Goal: Transaction & Acquisition: Purchase product/service

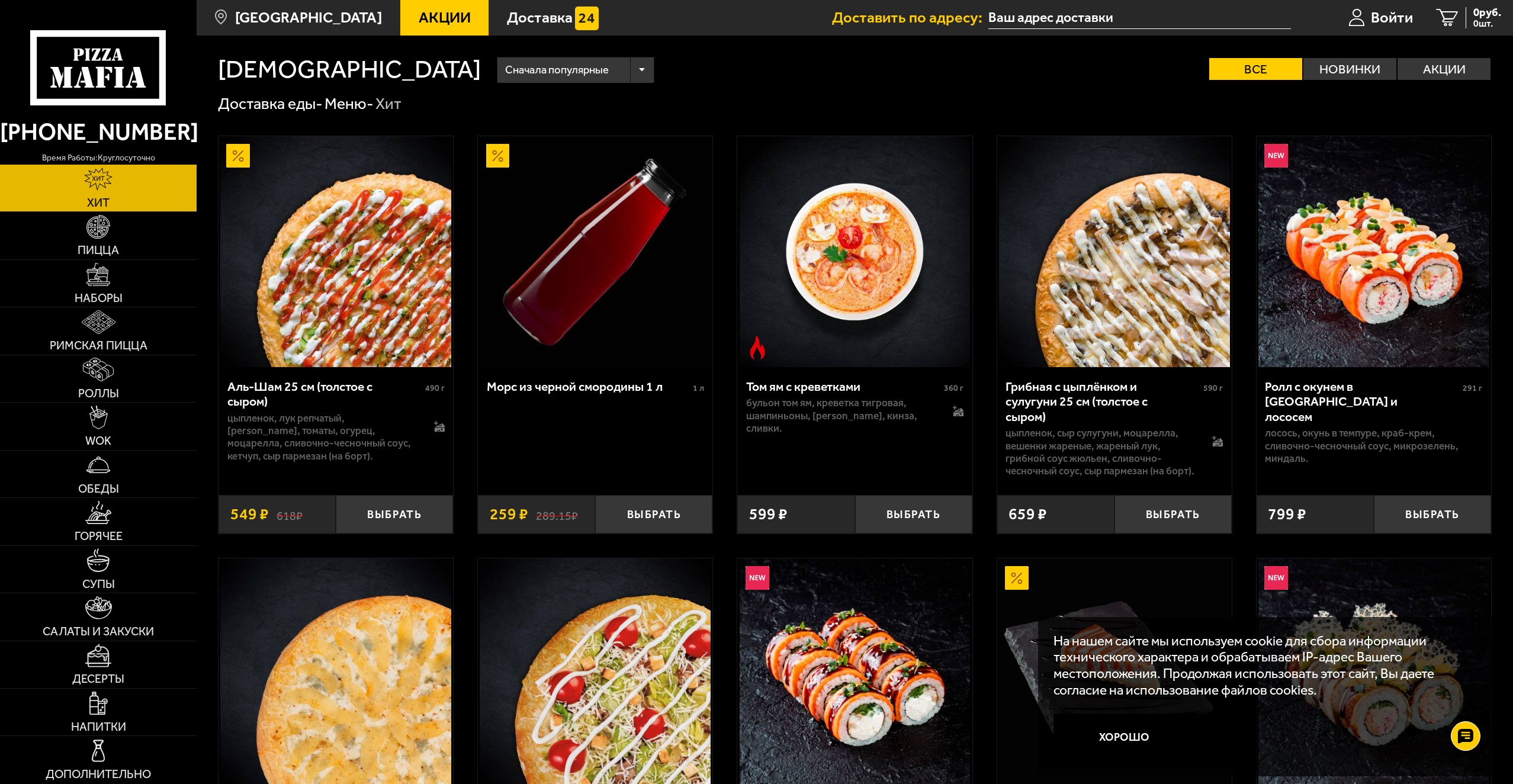
click at [1035, 22] on input "text" at bounding box center [1140, 18] width 302 height 22
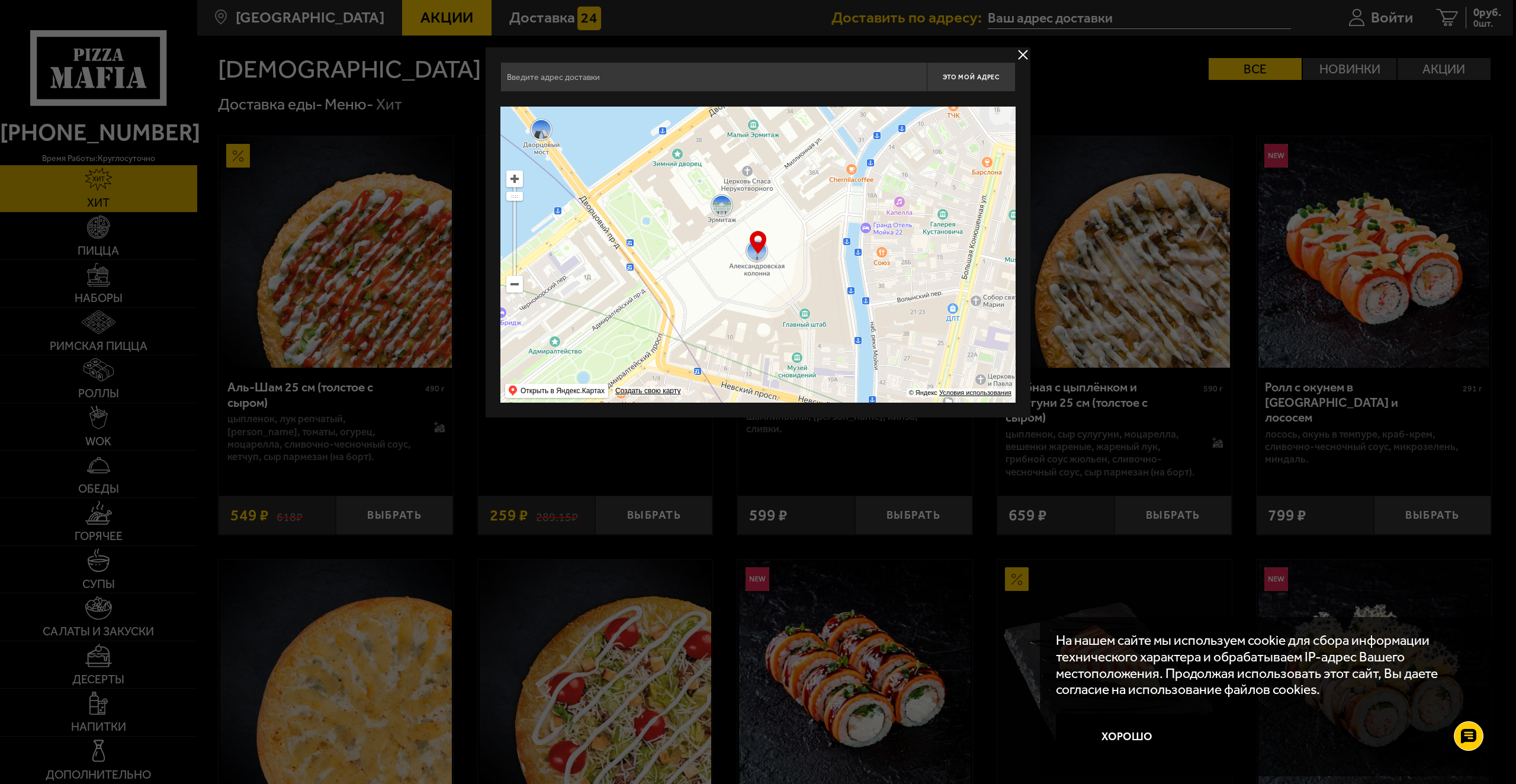
click at [649, 59] on div "Это мой адрес Найдите адрес перетащив карту … © Яндекс Условия использования От…" at bounding box center [758, 232] width 545 height 370
click at [633, 76] on input "text" at bounding box center [713, 77] width 426 height 30
type input "с"
click at [633, 77] on input "text" at bounding box center [713, 77] width 426 height 30
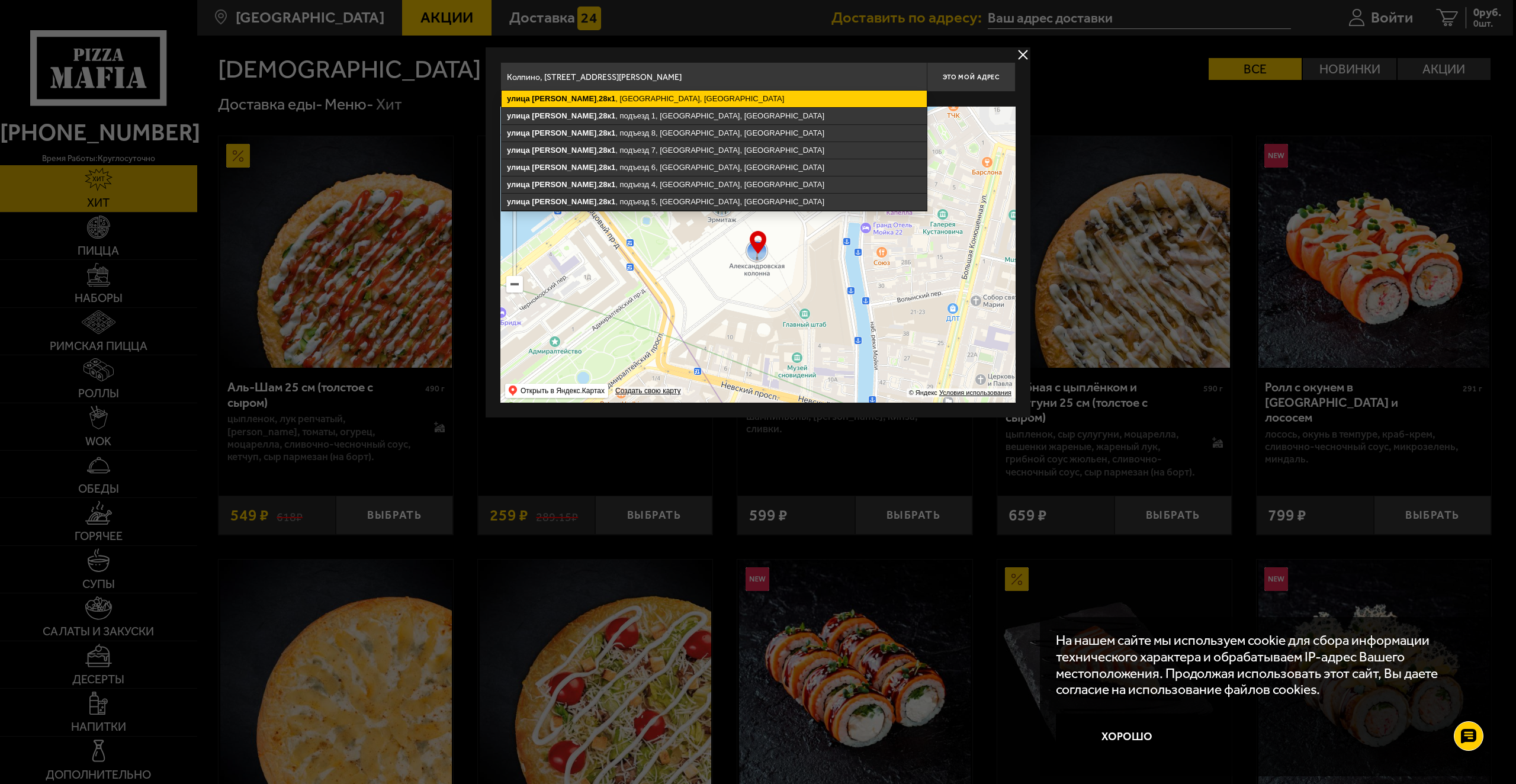
click at [831, 97] on ymaps "[STREET_ADDRESS][PERSON_NAME]" at bounding box center [714, 99] width 425 height 17
type input "[STREET_ADDRESS][PERSON_NAME]"
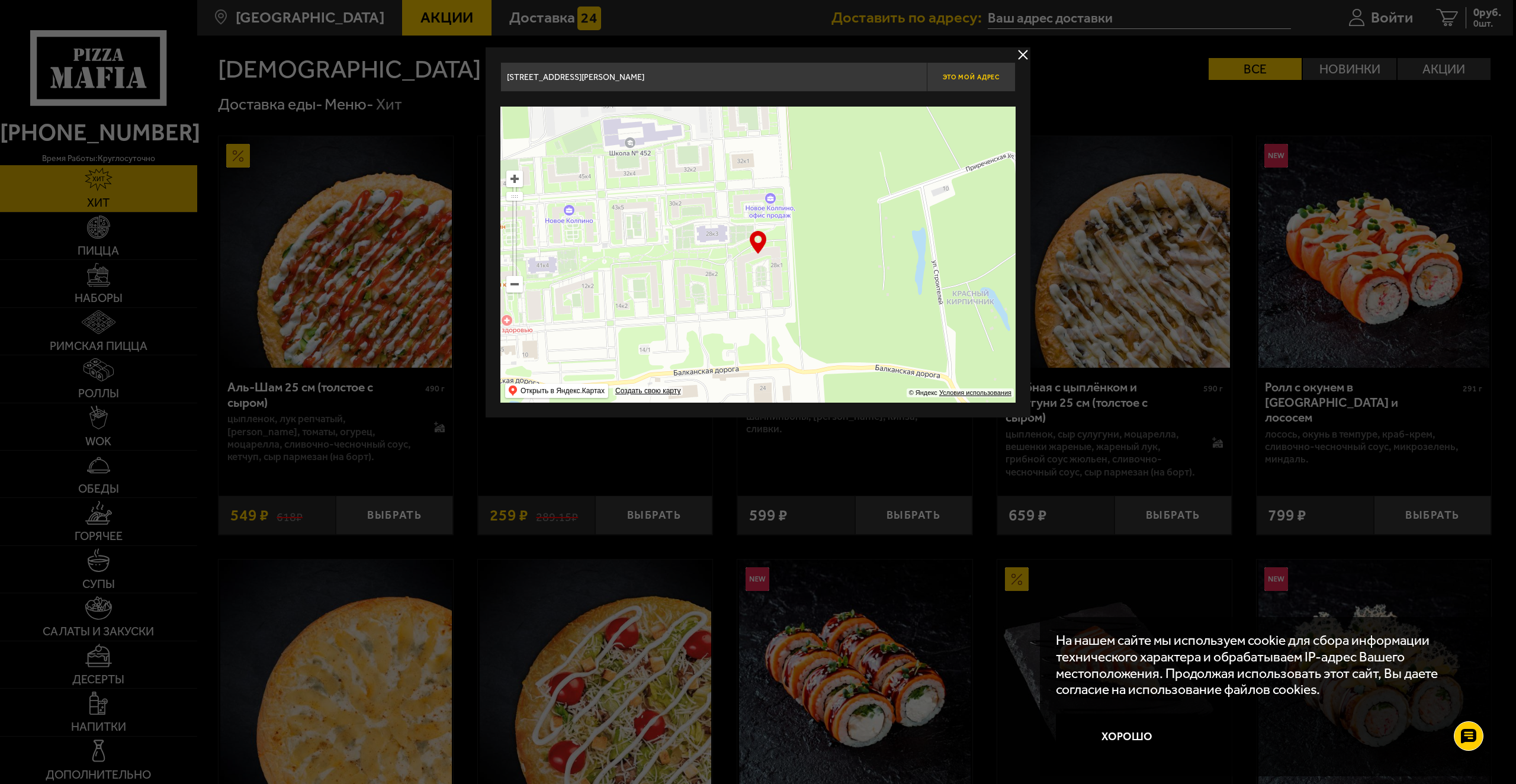
click at [991, 77] on span "Это мой адрес" at bounding box center [971, 77] width 57 height 8
type input "Колпино, [STREET_ADDRESS][PERSON_NAME]"
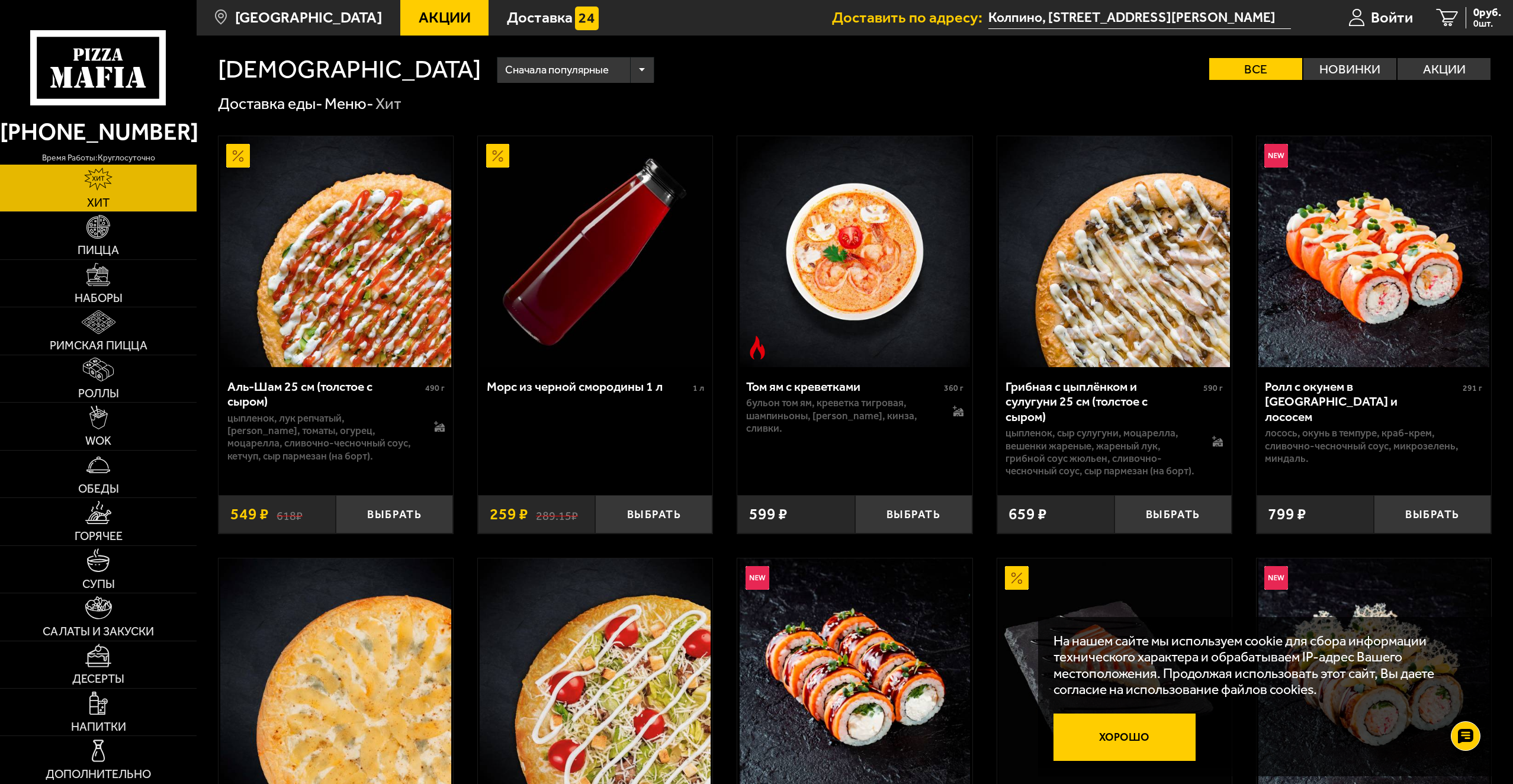
click at [1158, 717] on button "Хорошо" at bounding box center [1124, 736] width 142 height 47
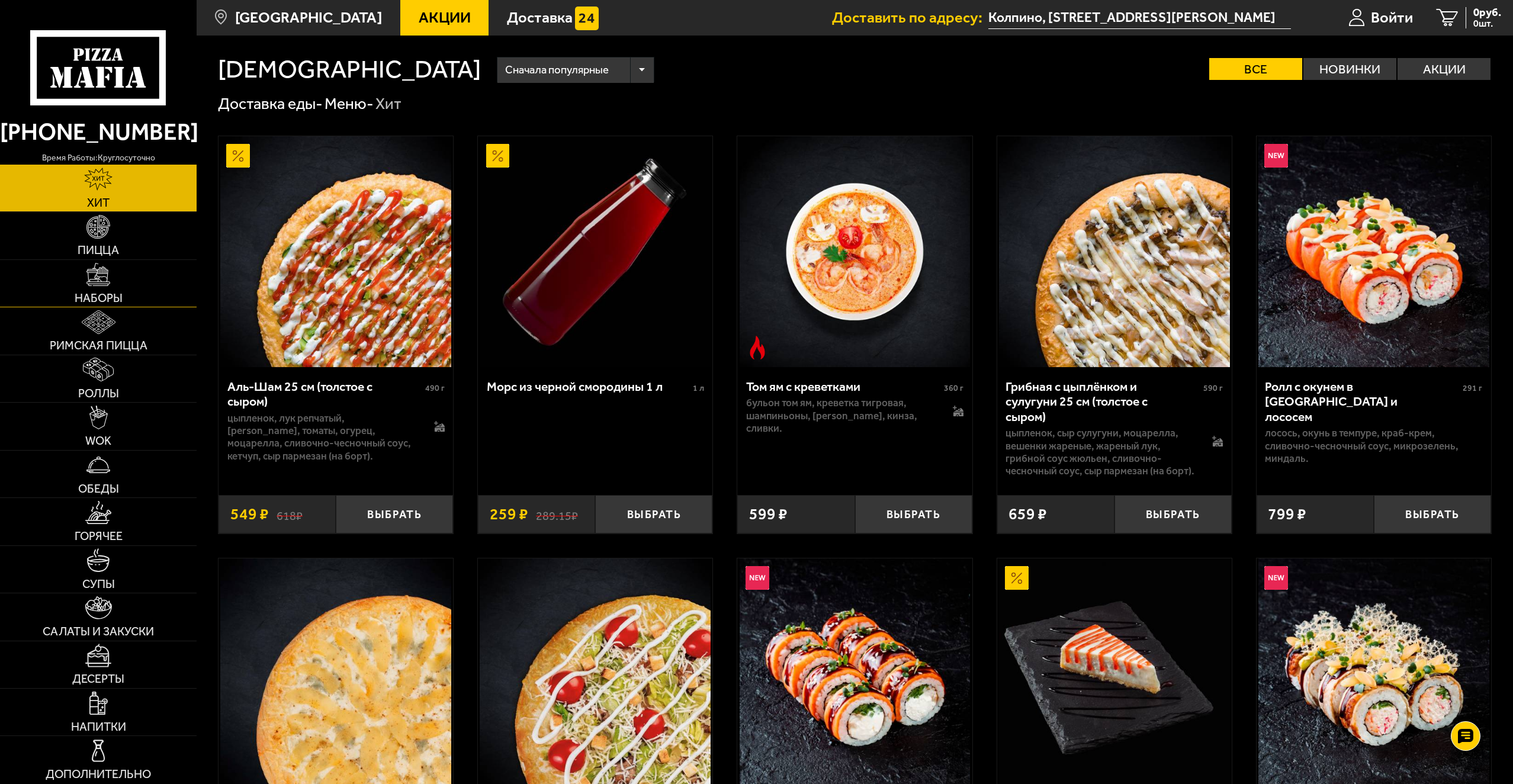
click at [123, 278] on link "Наборы" at bounding box center [98, 283] width 196 height 47
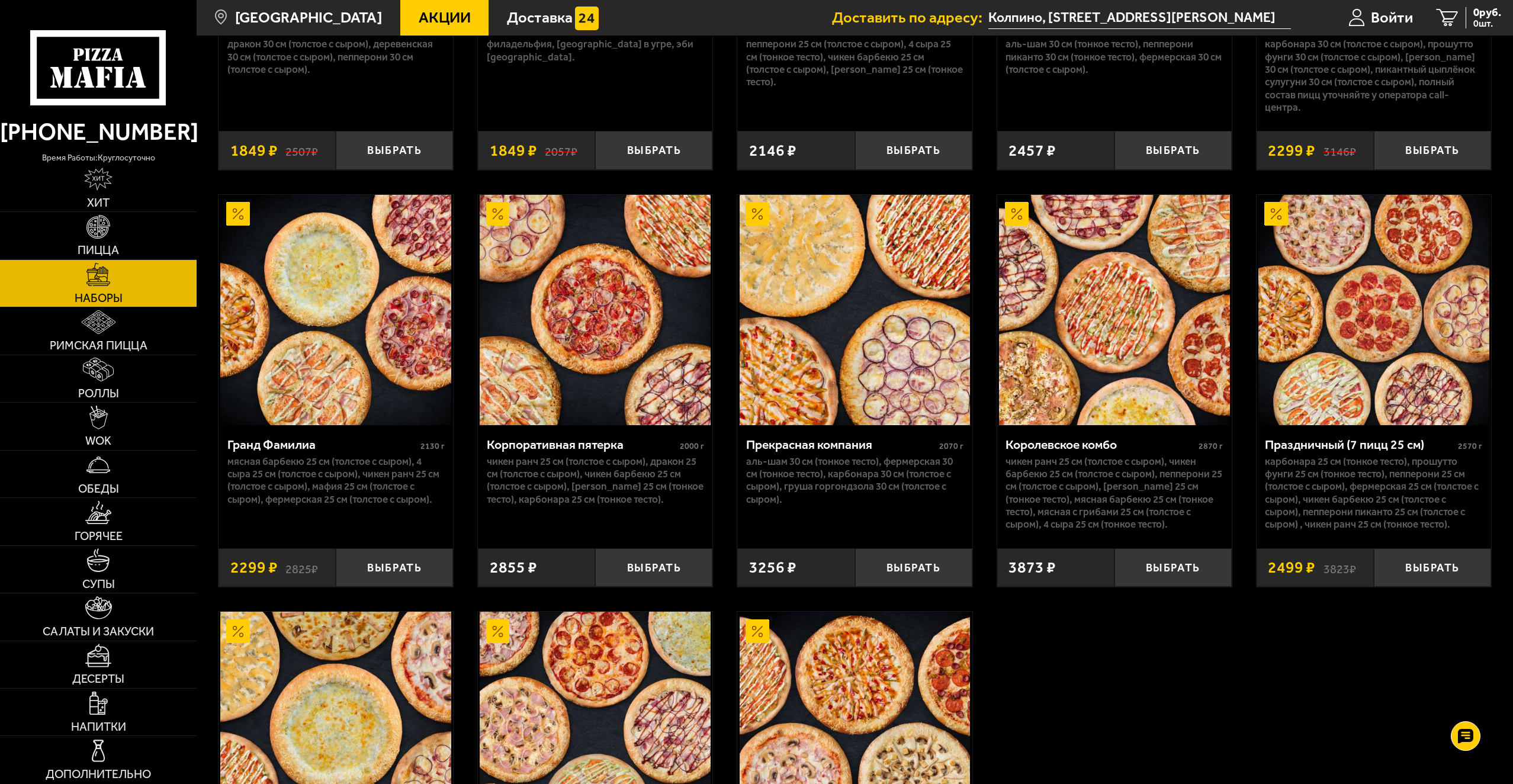
scroll to position [2332, 0]
